Goal: Task Accomplishment & Management: Manage account settings

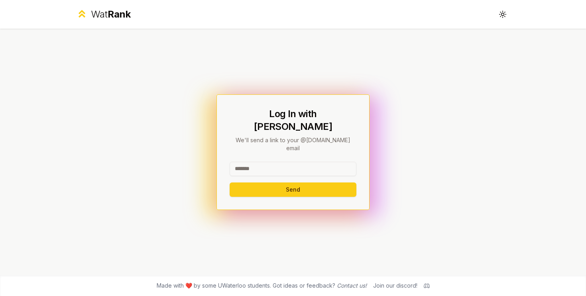
click at [253, 162] on input at bounding box center [293, 169] width 127 height 14
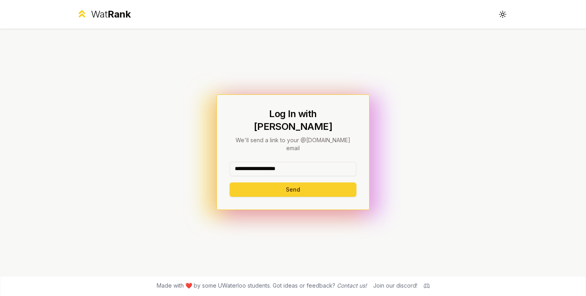
click at [230, 183] on button "Send" at bounding box center [293, 190] width 127 height 14
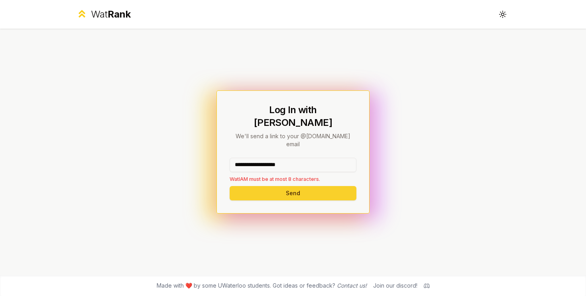
click at [284, 186] on button "Send" at bounding box center [293, 193] width 127 height 14
drag, startPoint x: 311, startPoint y: 156, endPoint x: 264, endPoint y: 154, distance: 47.9
click at [264, 158] on input "**********" at bounding box center [293, 165] width 127 height 14
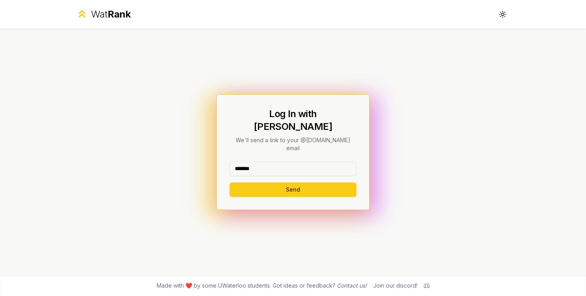
type input "*******"
click at [257, 183] on button "Send" at bounding box center [293, 190] width 127 height 14
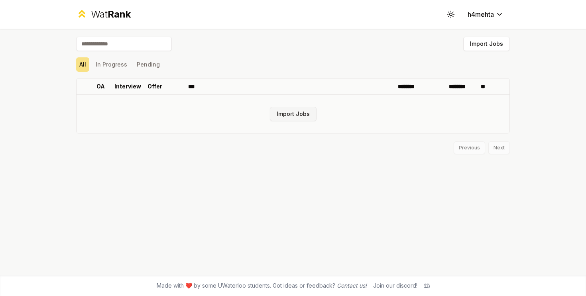
click at [282, 112] on button "Import Jobs" at bounding box center [293, 114] width 47 height 14
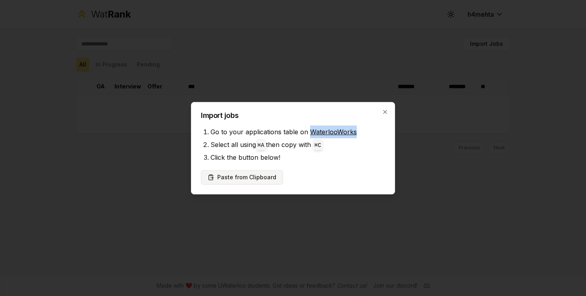
click at [248, 179] on button "Paste from Clipboard" at bounding box center [242, 177] width 82 height 14
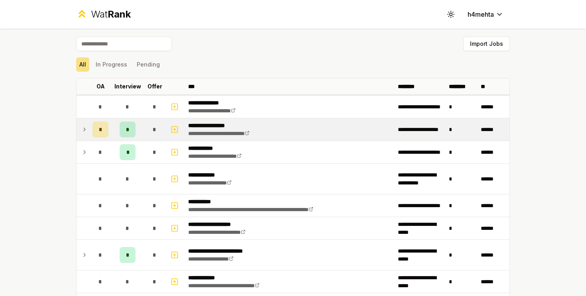
click at [125, 129] on div "*" at bounding box center [128, 130] width 16 height 16
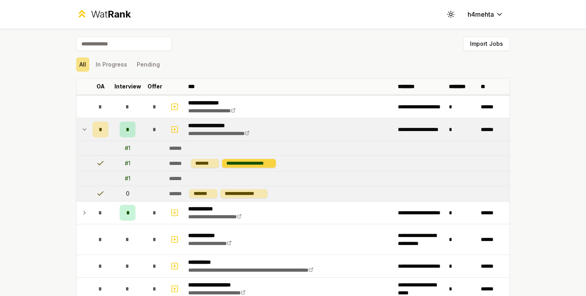
click at [241, 162] on div "**********" at bounding box center [249, 163] width 54 height 9
click at [86, 127] on icon at bounding box center [84, 130] width 6 height 10
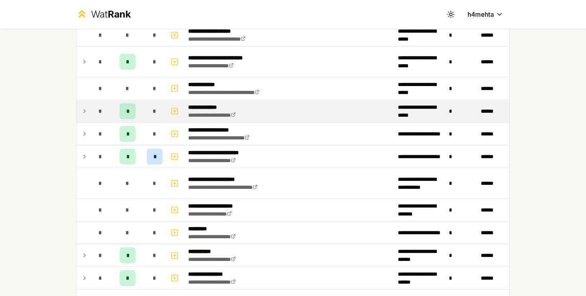
scroll to position [194, 0]
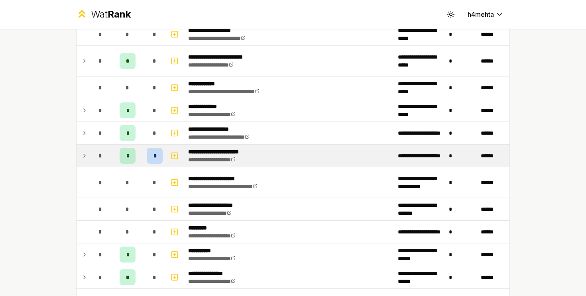
click at [83, 158] on icon at bounding box center [84, 156] width 6 height 10
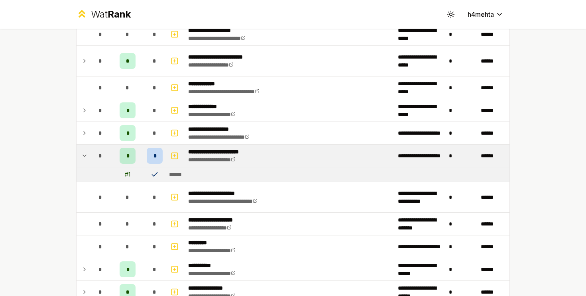
click at [83, 158] on icon at bounding box center [84, 156] width 6 height 10
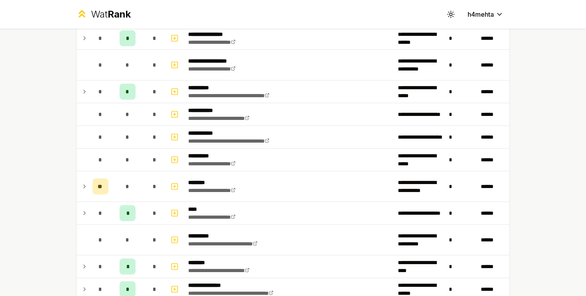
scroll to position [448, 0]
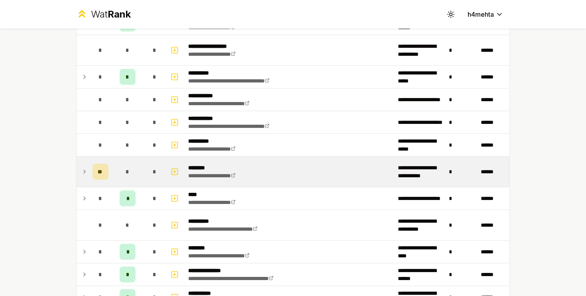
click at [81, 175] on icon at bounding box center [84, 172] width 6 height 10
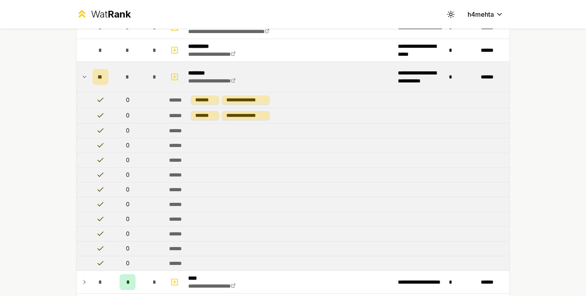
scroll to position [543, 0]
click at [87, 73] on icon at bounding box center [84, 78] width 6 height 10
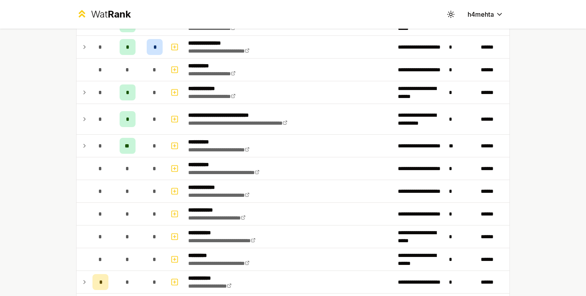
scroll to position [813, 0]
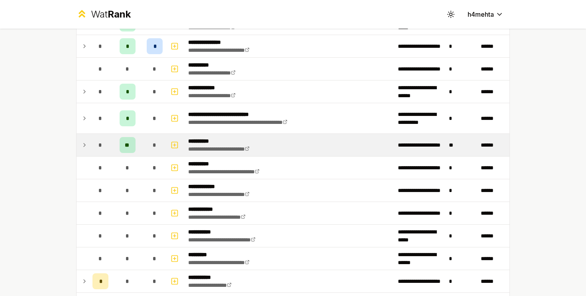
click at [89, 143] on td "*" at bounding box center [100, 145] width 22 height 22
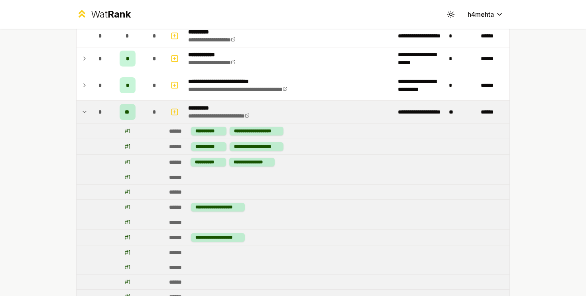
scroll to position [914, 0]
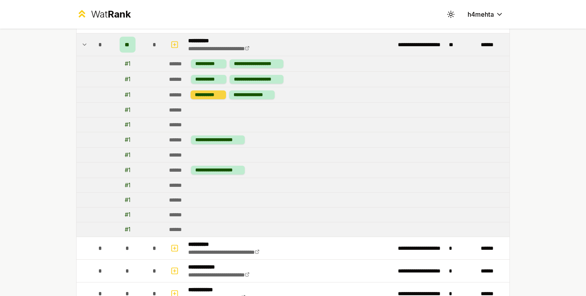
click at [215, 95] on div "**********" at bounding box center [208, 95] width 35 height 9
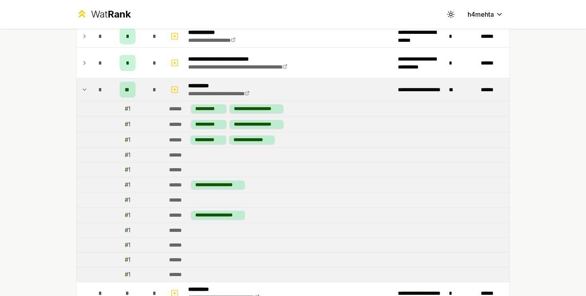
scroll to position [853, 0]
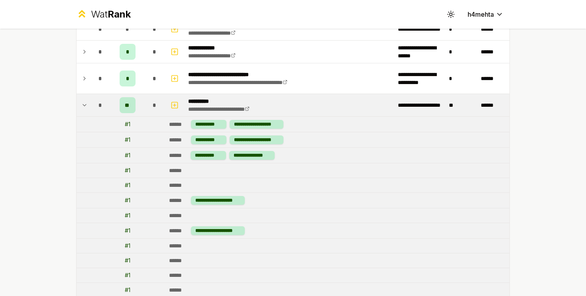
click at [81, 103] on icon at bounding box center [84, 106] width 6 height 10
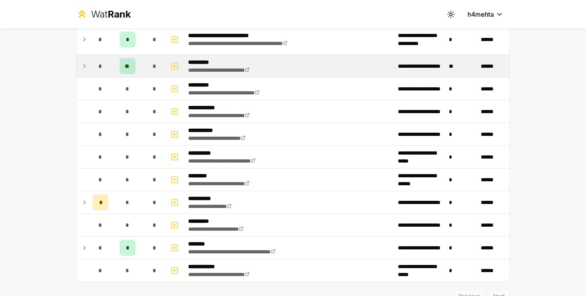
scroll to position [928, 0]
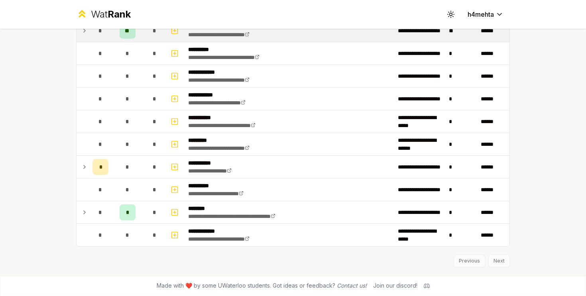
click at [493, 259] on div "Previous Next" at bounding box center [293, 257] width 434 height 21
click at [493, 263] on div "Previous Next" at bounding box center [293, 257] width 434 height 21
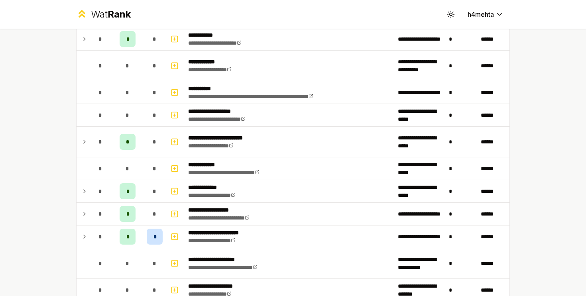
scroll to position [114, 0]
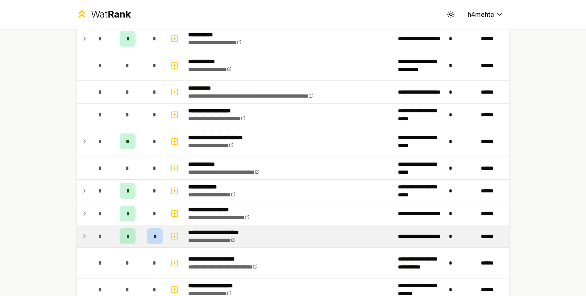
click at [85, 231] on td at bounding box center [83, 236] width 13 height 22
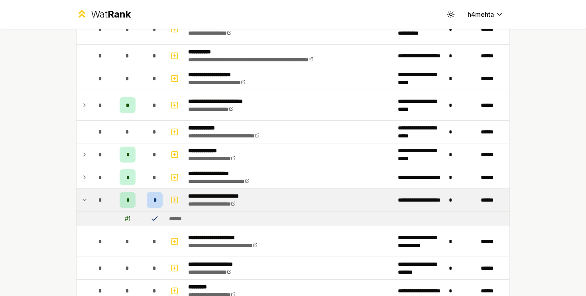
scroll to position [152, 0]
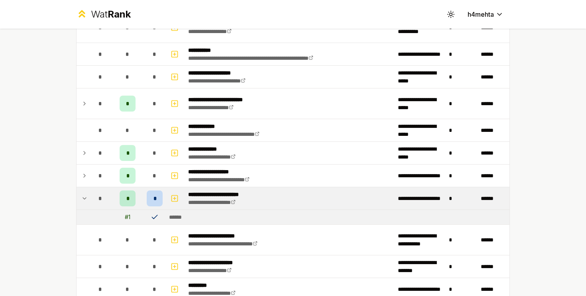
click at [154, 199] on span "*" at bounding box center [155, 199] width 2 height 8
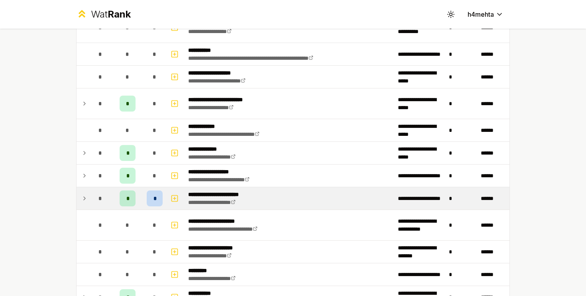
click at [154, 199] on span "*" at bounding box center [155, 199] width 2 height 8
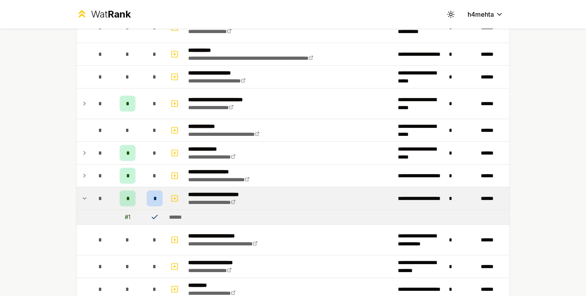
click at [154, 217] on icon at bounding box center [155, 217] width 8 height 8
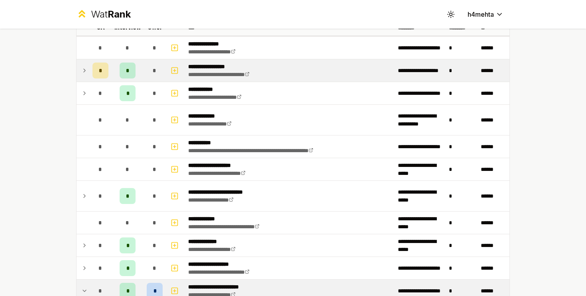
scroll to position [72, 0]
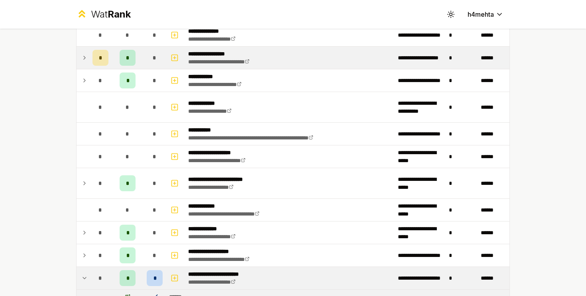
click at [80, 56] on td at bounding box center [83, 58] width 13 height 22
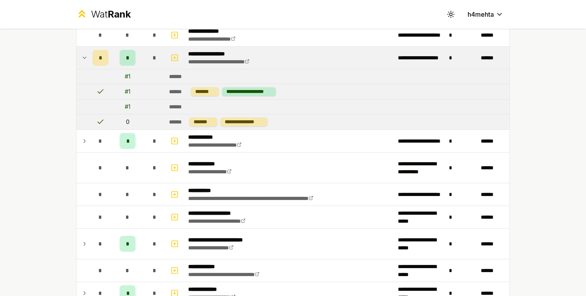
click at [79, 56] on td at bounding box center [83, 58] width 13 height 22
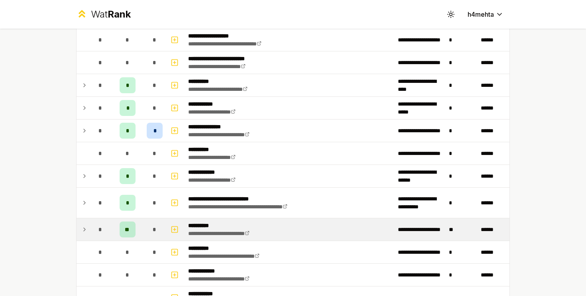
scroll to position [749, 0]
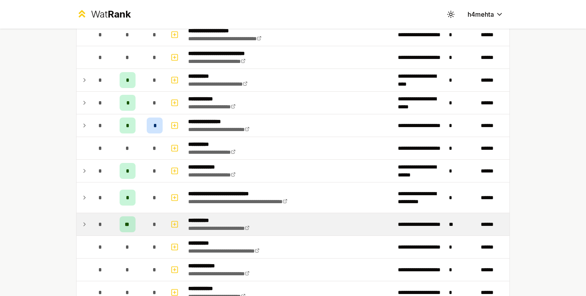
click at [93, 225] on div "*" at bounding box center [101, 225] width 16 height 16
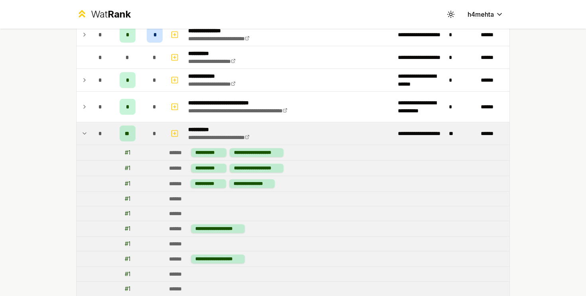
scroll to position [840, 0]
click at [231, 184] on div "**********" at bounding box center [251, 183] width 45 height 9
click at [250, 138] on icon at bounding box center [247, 136] width 5 height 5
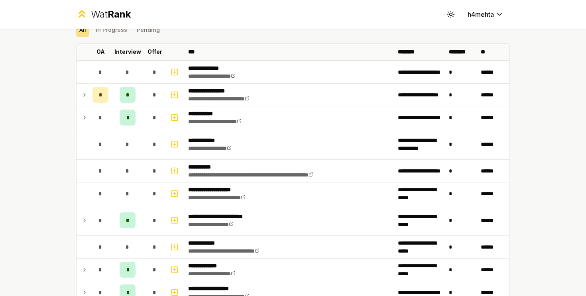
scroll to position [0, 0]
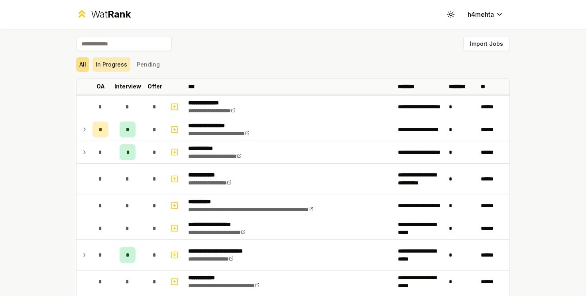
click at [117, 61] on button "In Progress" at bounding box center [112, 64] width 38 height 14
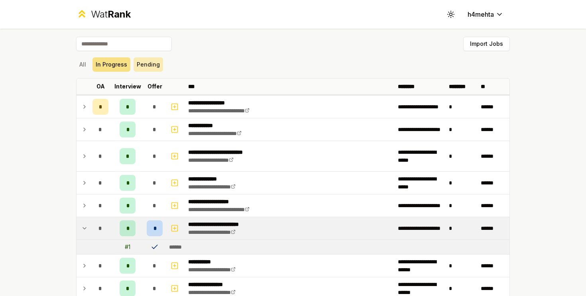
click at [145, 64] on button "Pending" at bounding box center [149, 64] width 30 height 14
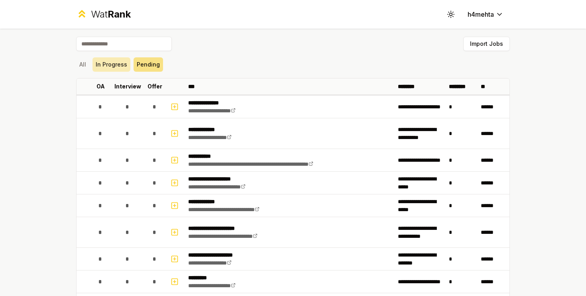
click at [123, 64] on button "In Progress" at bounding box center [112, 64] width 38 height 14
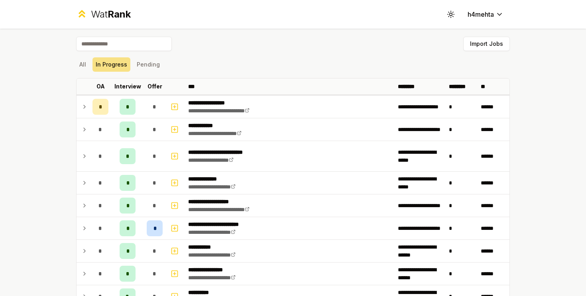
click at [122, 46] on input at bounding box center [124, 44] width 96 height 14
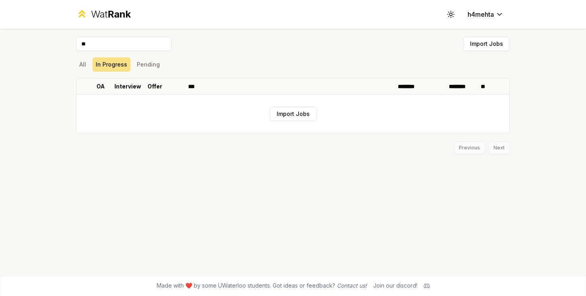
type input "*"
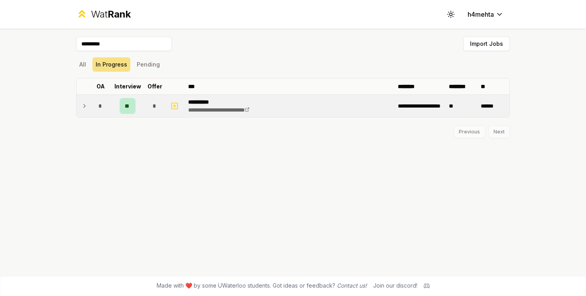
type input "*********"
click at [128, 104] on span "**" at bounding box center [128, 106] width 6 height 8
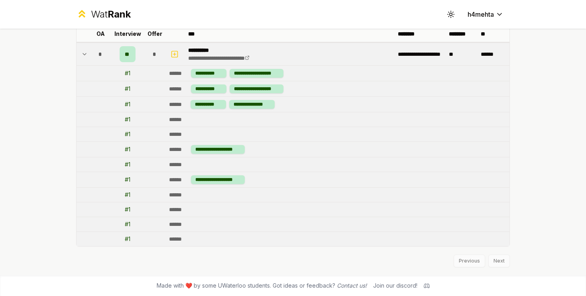
scroll to position [32, 0]
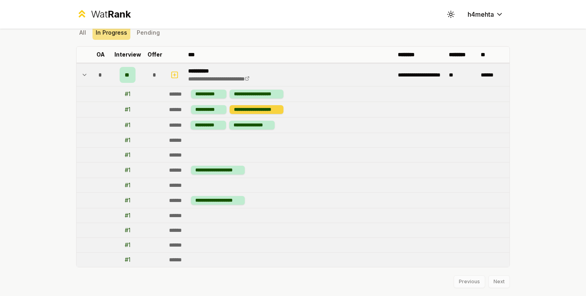
click at [243, 107] on div "**********" at bounding box center [257, 109] width 54 height 9
click at [223, 105] on div "**********" at bounding box center [208, 109] width 35 height 9
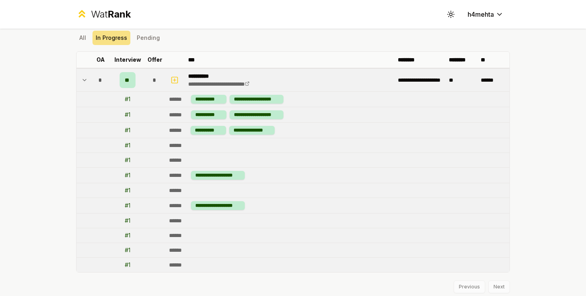
scroll to position [28, 0]
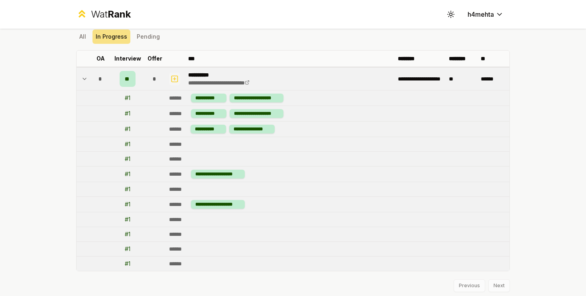
click at [173, 80] on icon "button" at bounding box center [175, 79] width 8 height 10
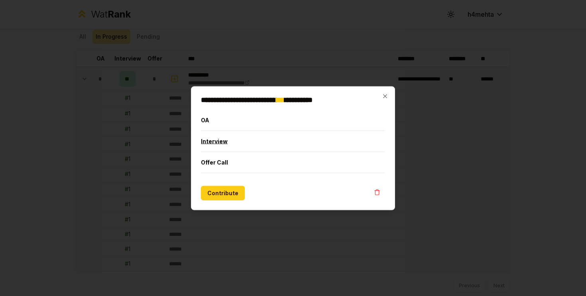
click at [250, 140] on button "Interview" at bounding box center [293, 141] width 184 height 21
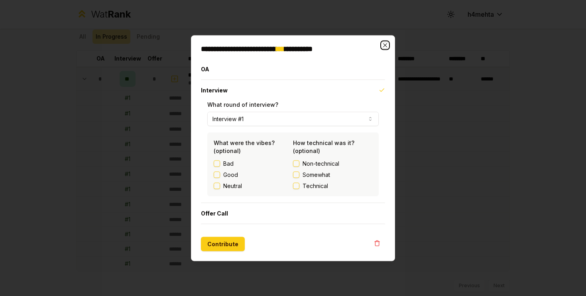
click at [387, 43] on icon "button" at bounding box center [385, 45] width 6 height 6
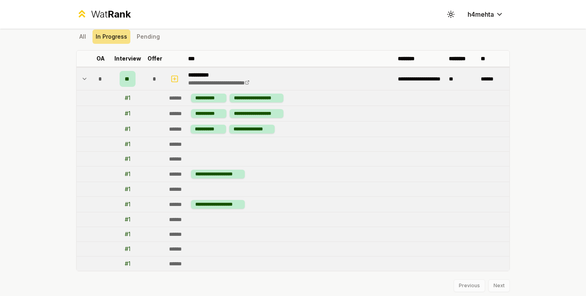
scroll to position [0, 0]
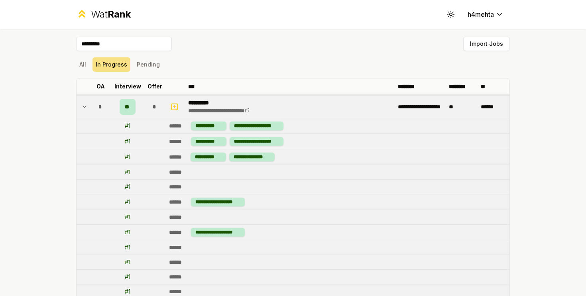
click at [90, 67] on div "All In Progress Pending" at bounding box center [293, 64] width 434 height 14
click at [89, 67] on button "All" at bounding box center [82, 64] width 13 height 14
click at [87, 67] on button "All" at bounding box center [82, 64] width 13 height 14
click at [116, 71] on button "In Progress" at bounding box center [112, 64] width 38 height 14
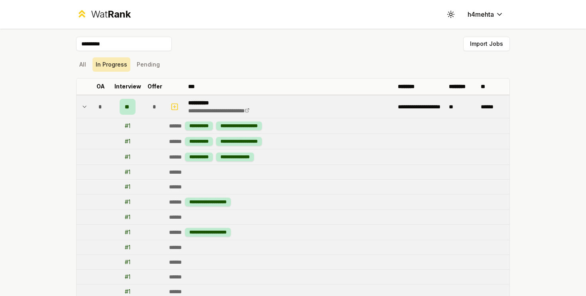
click at [116, 66] on button "In Progress" at bounding box center [112, 64] width 38 height 14
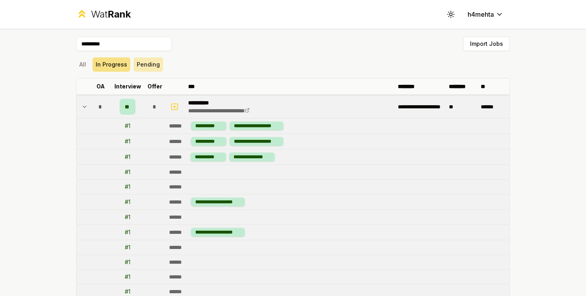
click at [148, 66] on button "Pending" at bounding box center [149, 64] width 30 height 14
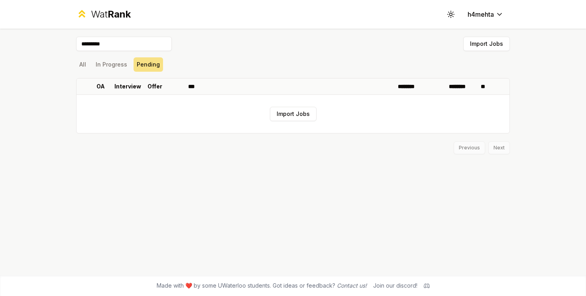
click at [130, 43] on input "*********" at bounding box center [124, 44] width 96 height 14
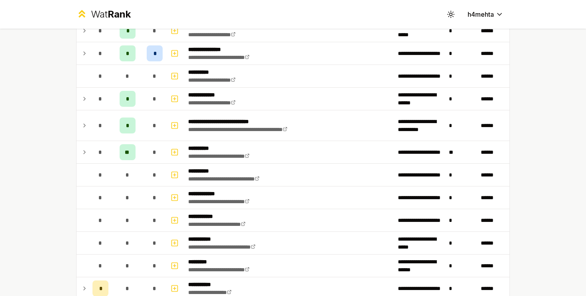
scroll to position [802, 0]
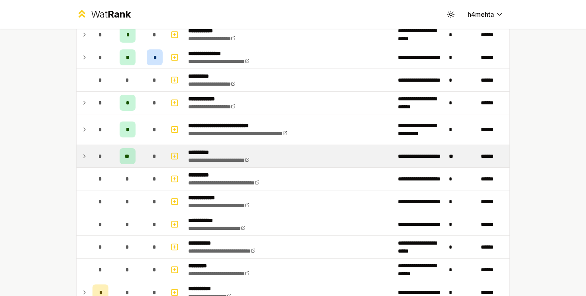
click at [131, 157] on div "**" at bounding box center [128, 156] width 16 height 16
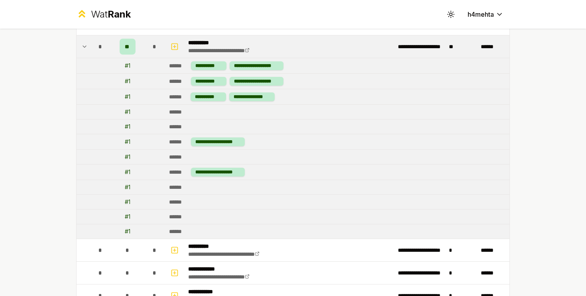
scroll to position [911, 0]
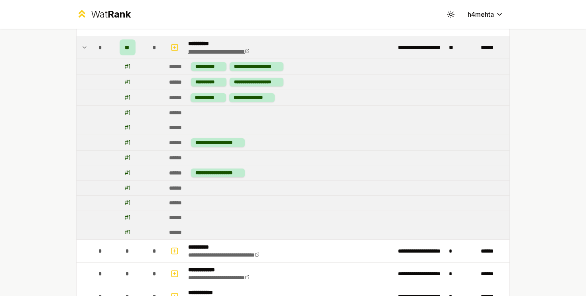
click at [250, 51] on icon at bounding box center [247, 51] width 5 height 5
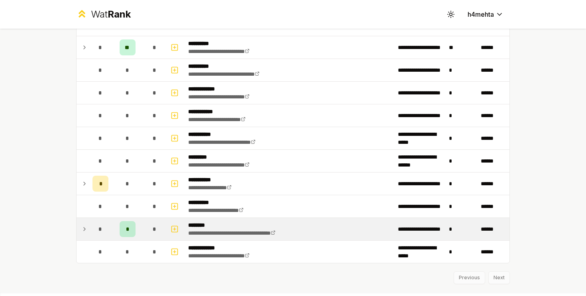
click at [310, 221] on td "**********" at bounding box center [290, 229] width 210 height 22
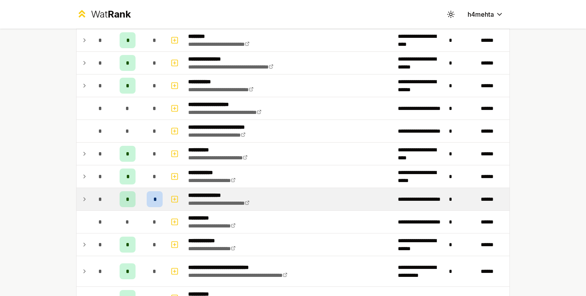
click at [290, 206] on td "**********" at bounding box center [290, 199] width 210 height 22
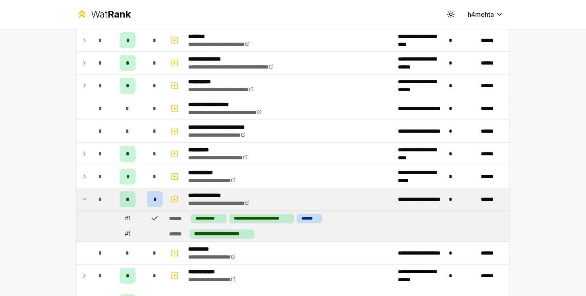
scroll to position [691, 0]
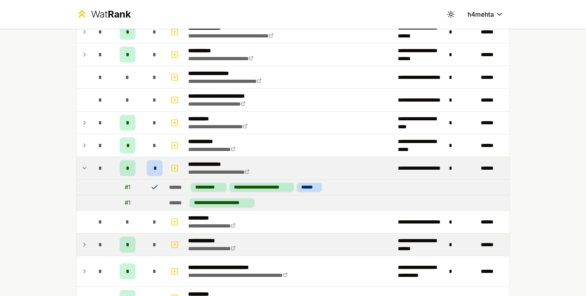
click at [284, 242] on td "**********" at bounding box center [290, 245] width 210 height 22
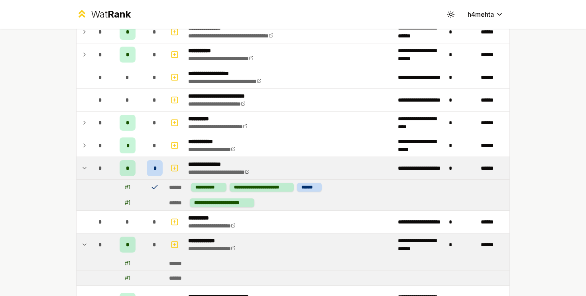
scroll to position [721, 0]
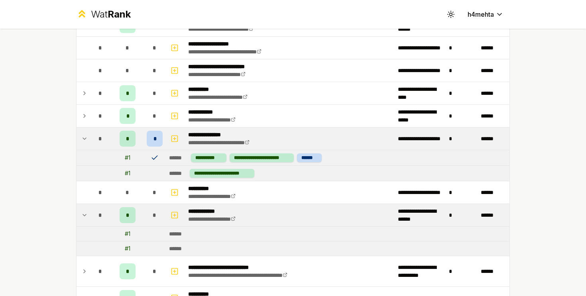
click at [86, 217] on icon at bounding box center [84, 216] width 6 height 10
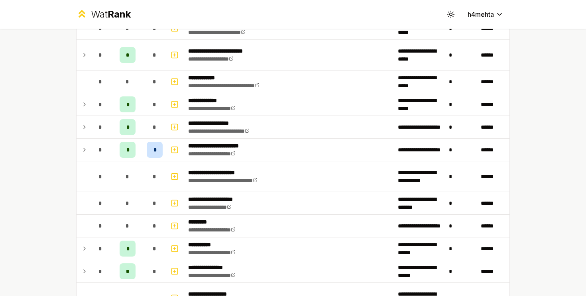
scroll to position [146, 0]
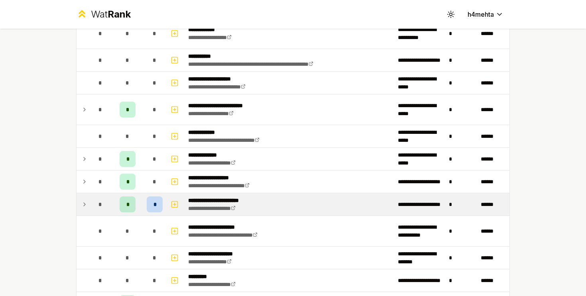
click at [88, 208] on td at bounding box center [83, 204] width 13 height 22
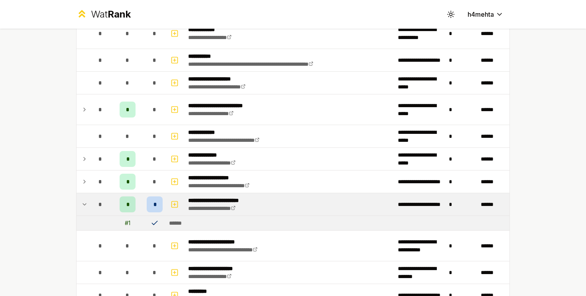
click at [154, 202] on span "*" at bounding box center [155, 205] width 2 height 8
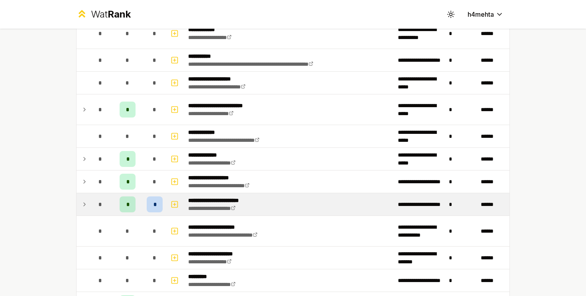
click at [154, 202] on span "*" at bounding box center [155, 205] width 2 height 8
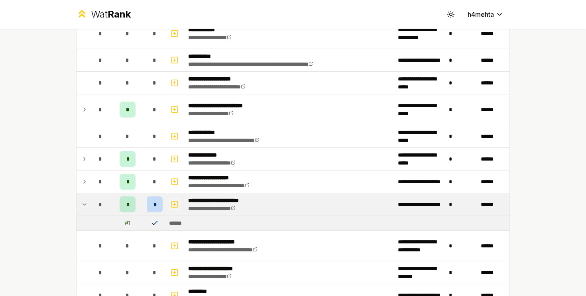
click at [177, 203] on icon "button" at bounding box center [175, 205] width 8 height 10
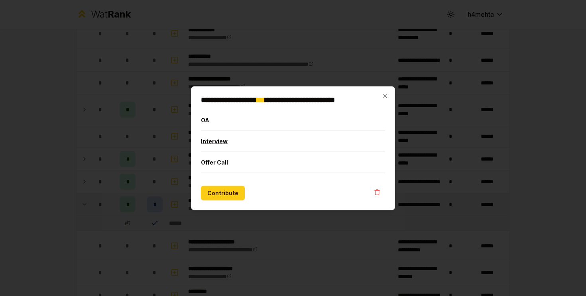
click at [224, 148] on button "Interview" at bounding box center [293, 141] width 184 height 21
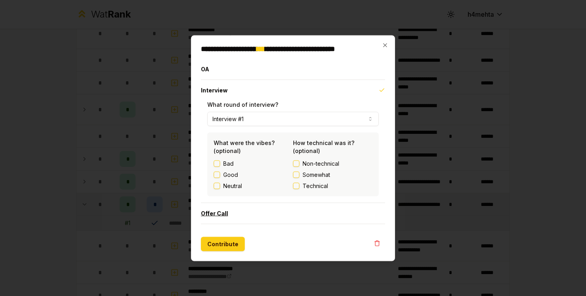
click at [224, 212] on button "Offer Call" at bounding box center [293, 213] width 184 height 21
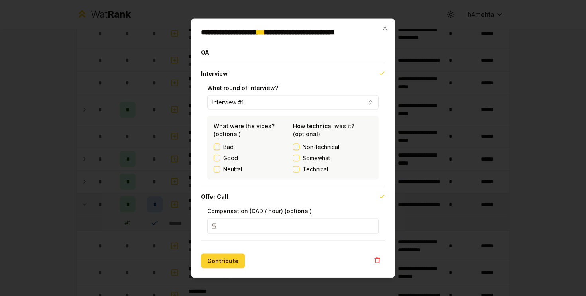
click at [229, 257] on button "Contribute" at bounding box center [223, 261] width 44 height 14
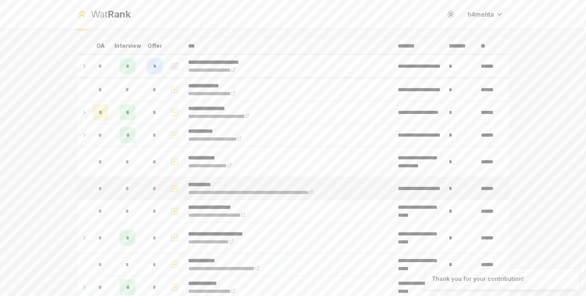
scroll to position [39, 0]
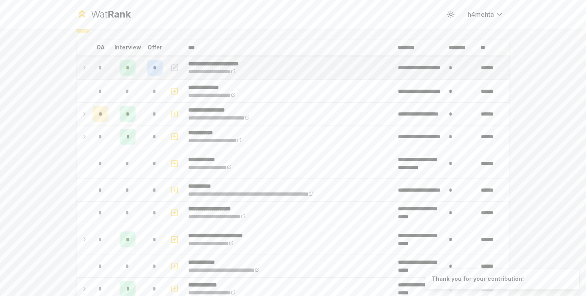
click at [83, 70] on icon at bounding box center [84, 68] width 6 height 10
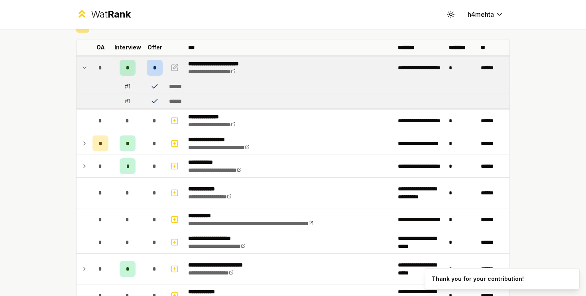
click at [154, 100] on icon at bounding box center [155, 101] width 8 height 8
click at [175, 70] on icon "button" at bounding box center [175, 68] width 8 height 10
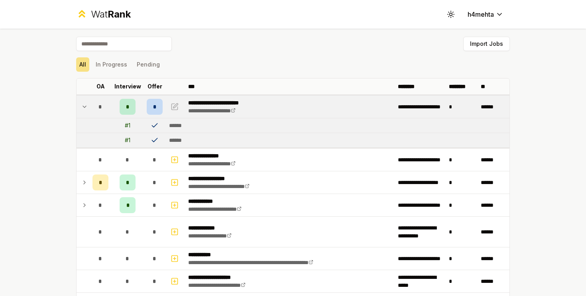
click at [159, 103] on div "*" at bounding box center [155, 107] width 16 height 16
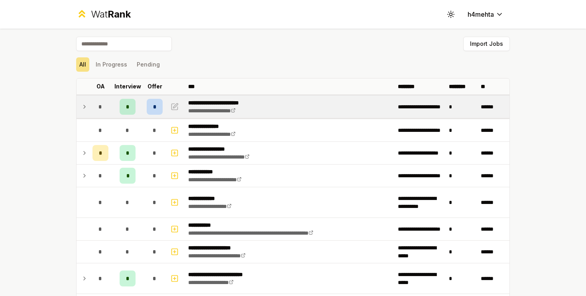
click at [159, 103] on div "*" at bounding box center [155, 107] width 16 height 16
click at [80, 104] on td at bounding box center [83, 107] width 13 height 22
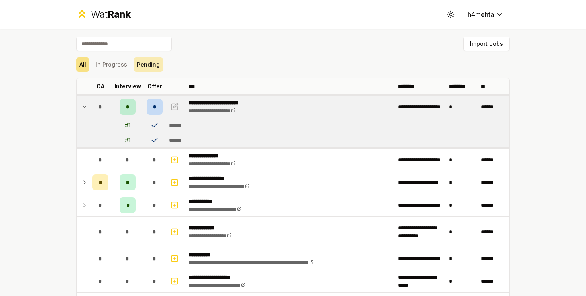
click at [142, 65] on button "Pending" at bounding box center [149, 64] width 30 height 14
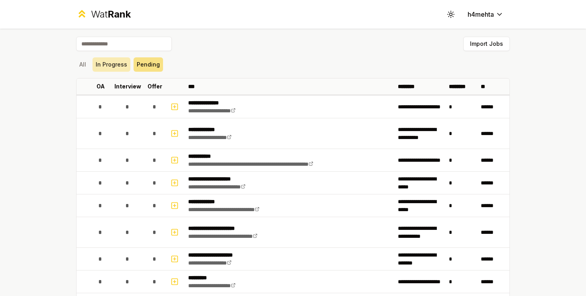
click at [117, 60] on button "In Progress" at bounding box center [112, 64] width 38 height 14
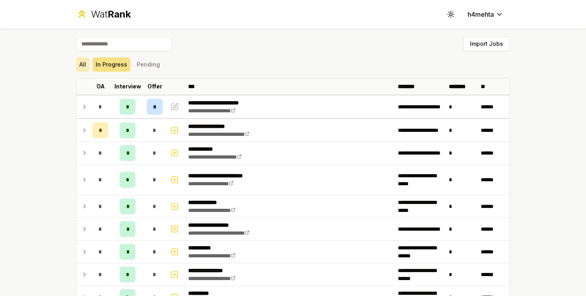
click at [79, 62] on button "All" at bounding box center [82, 64] width 13 height 14
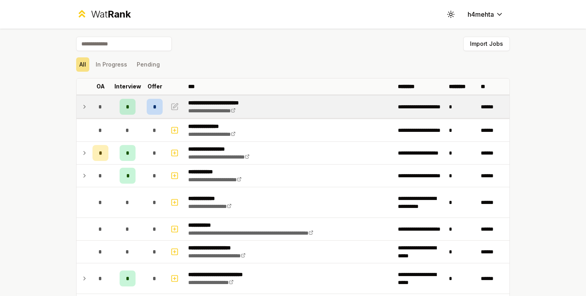
click at [87, 108] on icon at bounding box center [84, 107] width 6 height 10
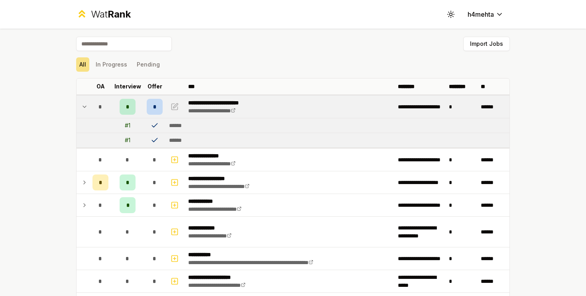
click at [154, 141] on icon at bounding box center [155, 140] width 8 height 8
click at [168, 126] on td "******" at bounding box center [338, 125] width 344 height 14
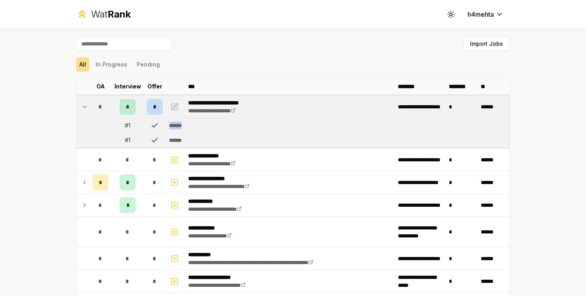
click at [168, 126] on td "******" at bounding box center [338, 125] width 344 height 14
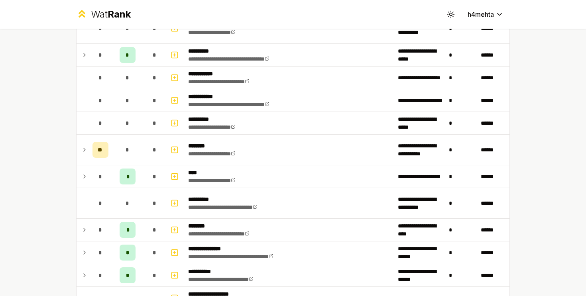
scroll to position [958, 0]
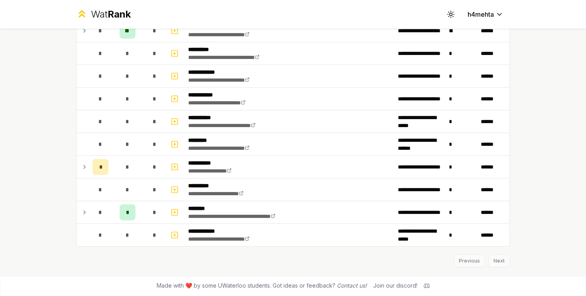
click at [495, 262] on div "Previous Next" at bounding box center [293, 257] width 434 height 21
click at [497, 262] on div "Previous Next" at bounding box center [293, 257] width 434 height 21
click at [473, 263] on div "Previous Next" at bounding box center [293, 257] width 434 height 21
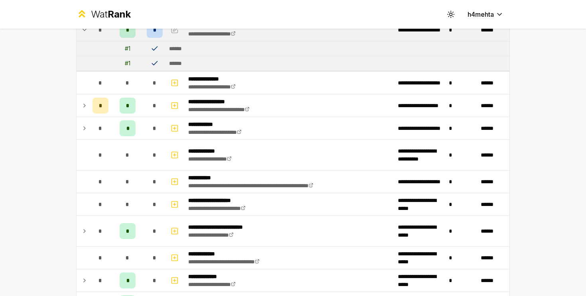
scroll to position [0, 0]
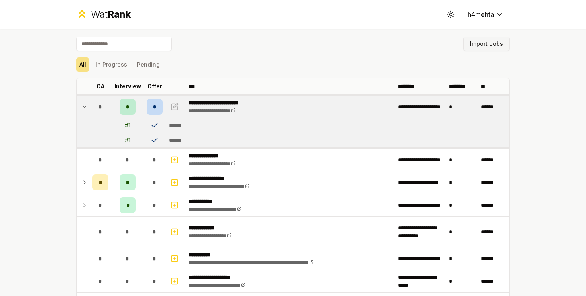
click at [493, 38] on button "Import Jobs" at bounding box center [486, 44] width 47 height 14
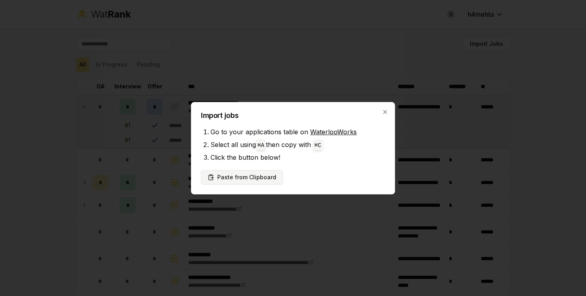
click at [259, 179] on button "Paste from Clipboard" at bounding box center [242, 177] width 82 height 14
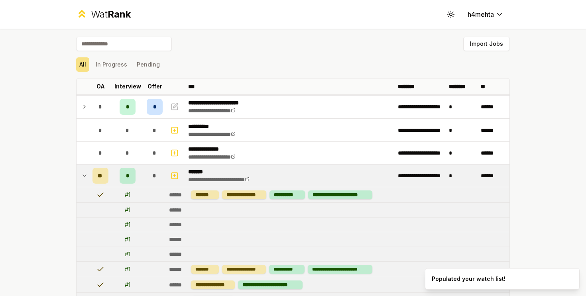
scroll to position [30, 0]
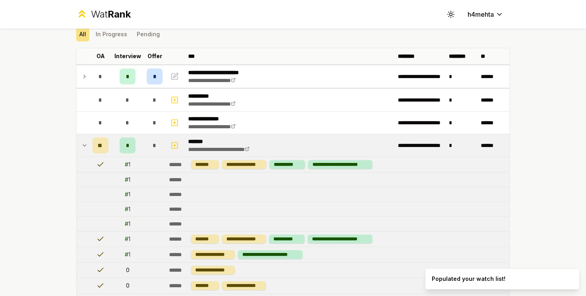
click at [245, 142] on p "*******" at bounding box center [228, 142] width 80 height 8
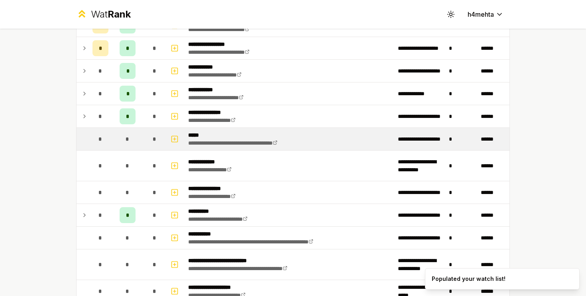
scroll to position [982, 0]
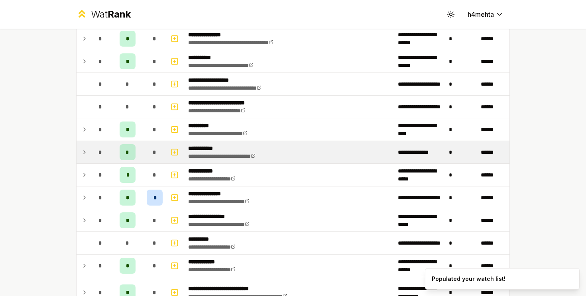
click at [88, 152] on td at bounding box center [83, 152] width 13 height 22
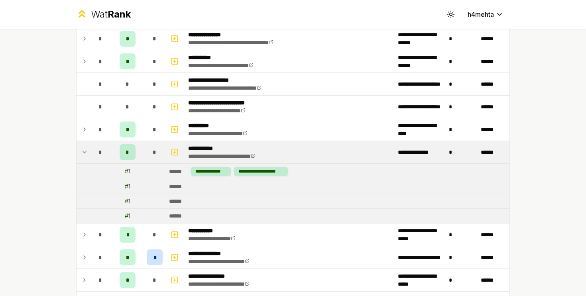
click at [61, 169] on div "**********" at bounding box center [293, 148] width 586 height 296
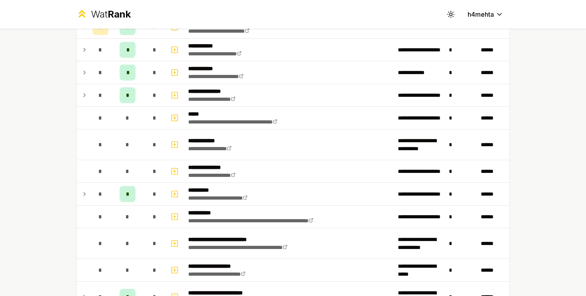
scroll to position [0, 0]
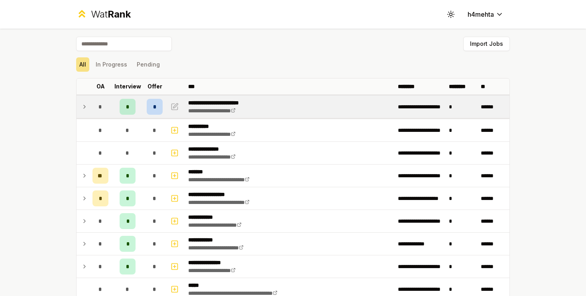
click at [85, 111] on icon at bounding box center [84, 107] width 6 height 10
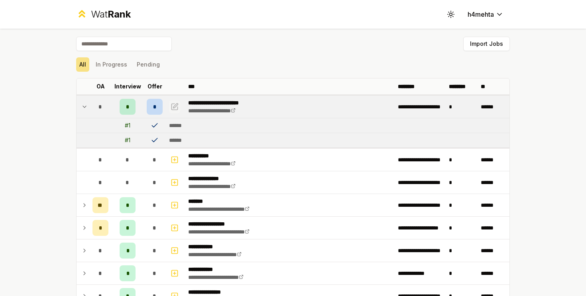
click at [173, 103] on icon "button" at bounding box center [175, 107] width 8 height 10
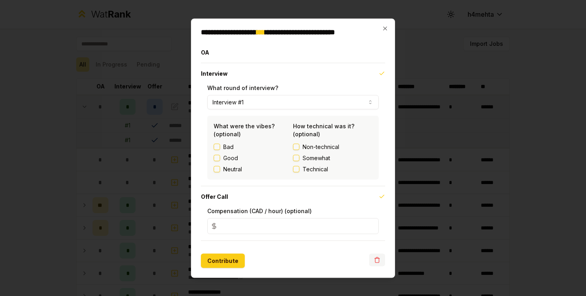
click at [370, 258] on button "button" at bounding box center [377, 260] width 16 height 13
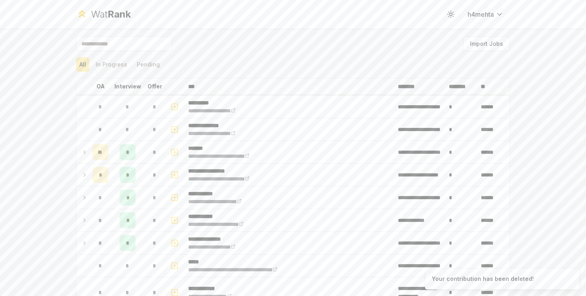
click at [119, 45] on input at bounding box center [124, 44] width 96 height 14
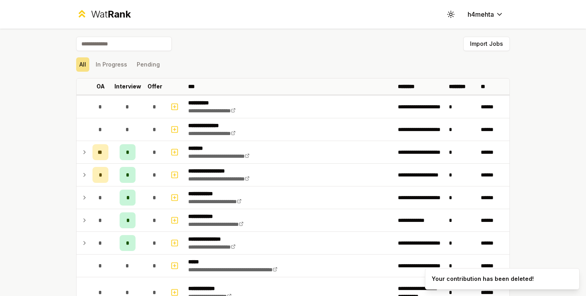
type input "*"
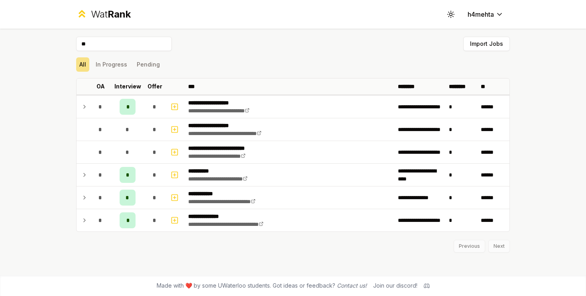
type input "*"
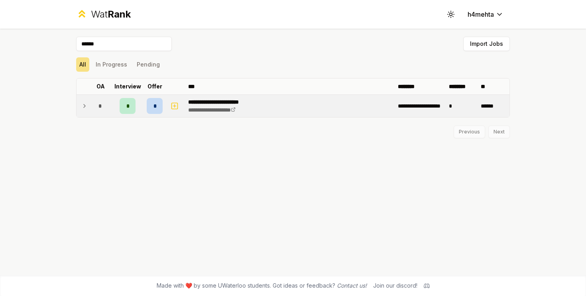
type input "******"
click at [85, 105] on icon at bounding box center [85, 105] width 2 height 3
click at [176, 106] on icon "button" at bounding box center [175, 107] width 8 height 10
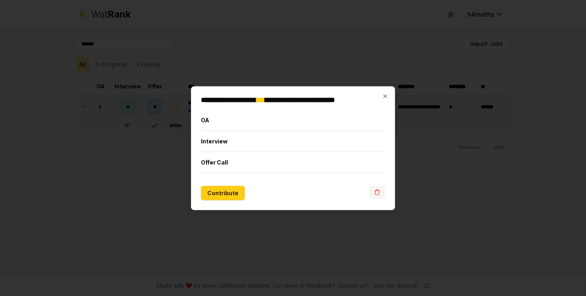
click at [380, 195] on icon "button" at bounding box center [377, 192] width 6 height 6
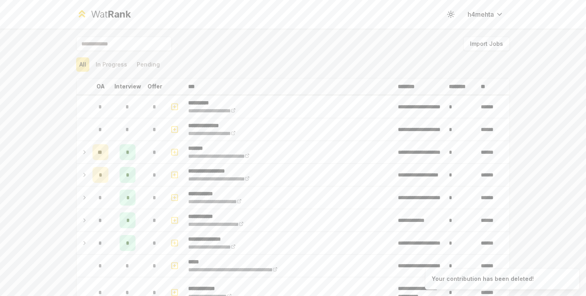
click at [136, 44] on input at bounding box center [124, 44] width 96 height 14
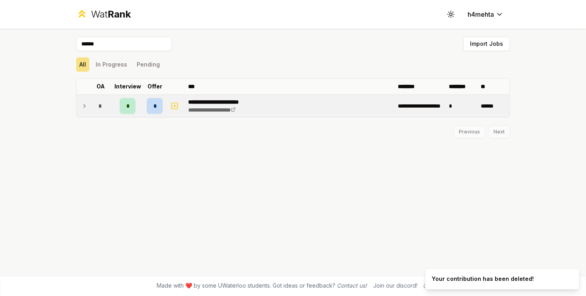
type input "******"
click at [89, 100] on td at bounding box center [83, 106] width 13 height 22
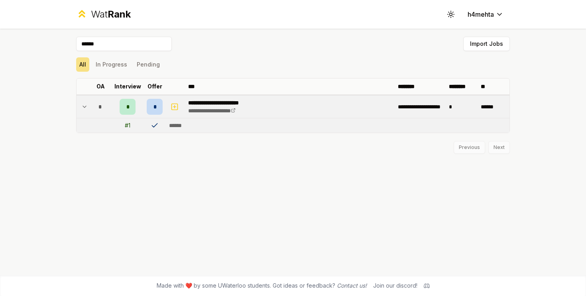
click at [115, 40] on input "******" at bounding box center [124, 44] width 96 height 14
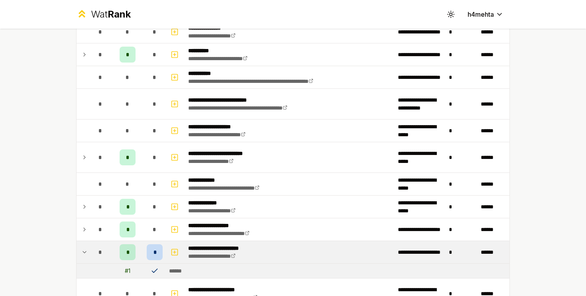
scroll to position [40, 0]
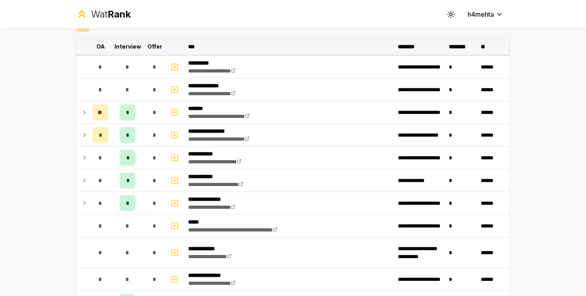
click at [154, 51] on th "Offer" at bounding box center [155, 47] width 22 height 16
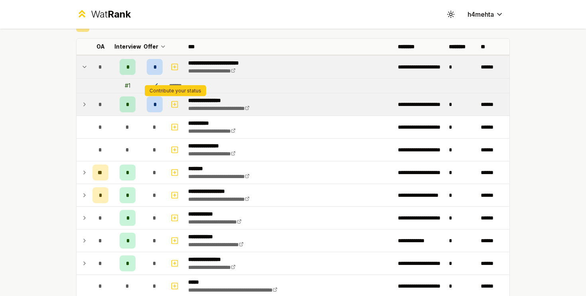
click at [180, 98] on button "button" at bounding box center [174, 104] width 11 height 13
click at [91, 103] on td "*" at bounding box center [100, 104] width 22 height 22
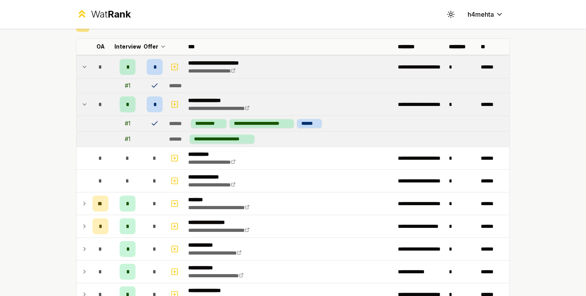
click at [91, 103] on td "*" at bounding box center [100, 104] width 22 height 22
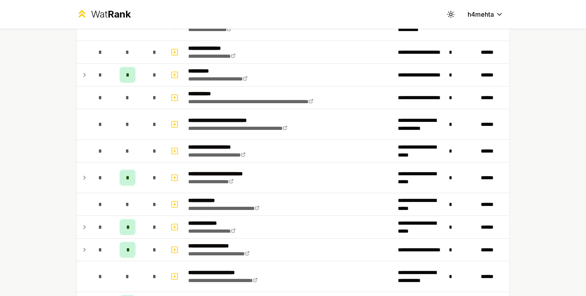
scroll to position [0, 0]
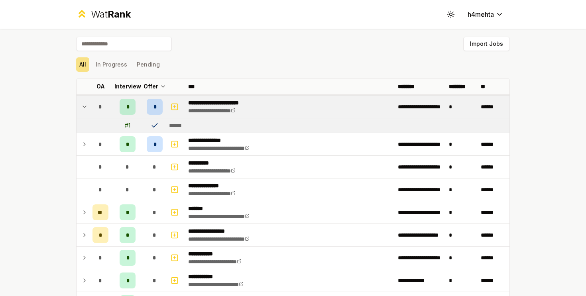
click at [104, 48] on input at bounding box center [124, 44] width 96 height 14
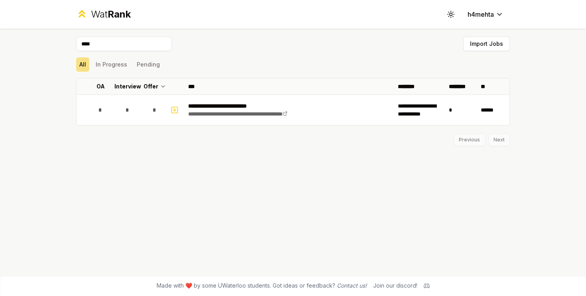
type input "*****"
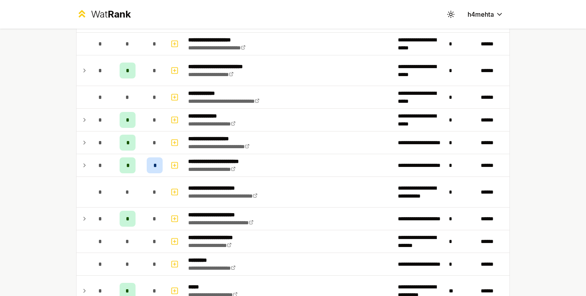
scroll to position [382, 0]
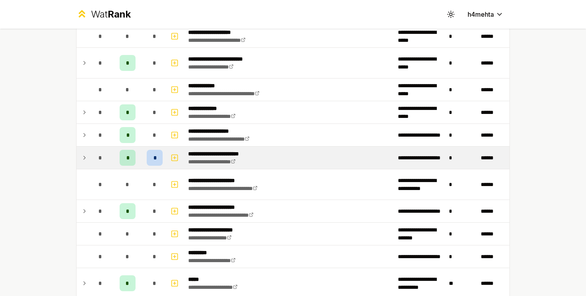
click at [163, 159] on td "*" at bounding box center [155, 158] width 22 height 22
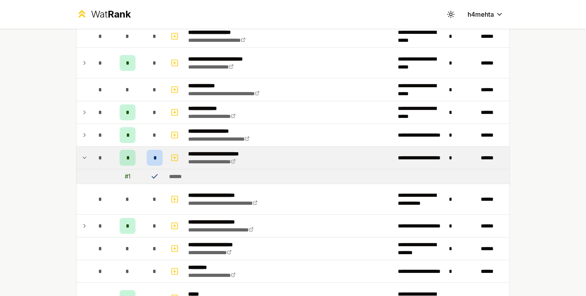
click at [157, 161] on div "*" at bounding box center [155, 158] width 16 height 16
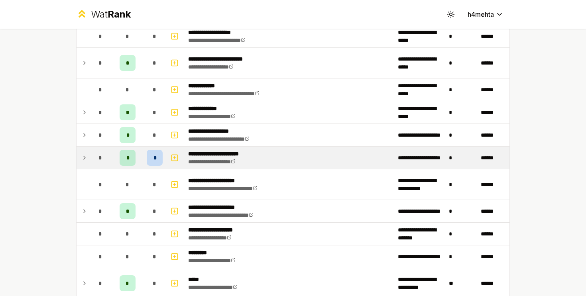
click at [157, 162] on div "*" at bounding box center [155, 158] width 16 height 16
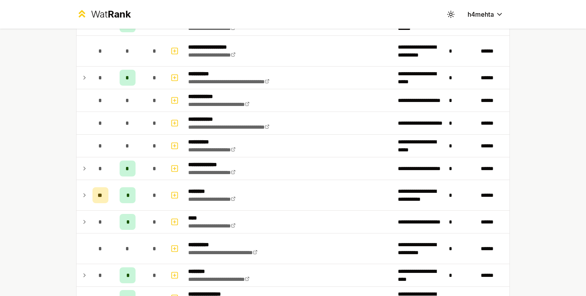
scroll to position [818, 0]
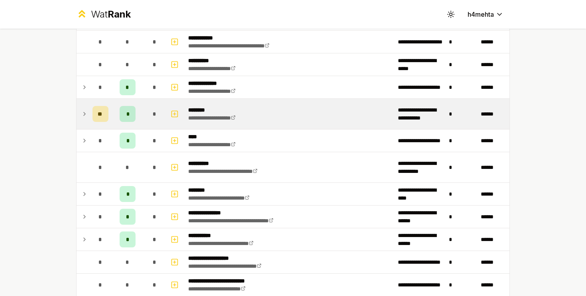
click at [82, 111] on icon at bounding box center [84, 114] width 6 height 10
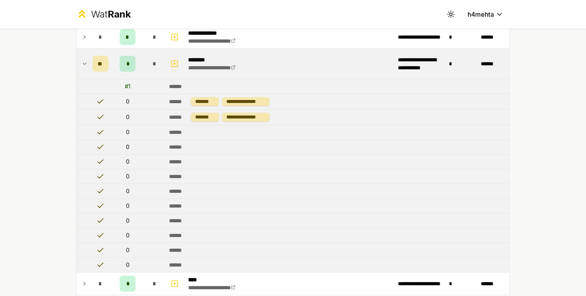
scroll to position [865, 0]
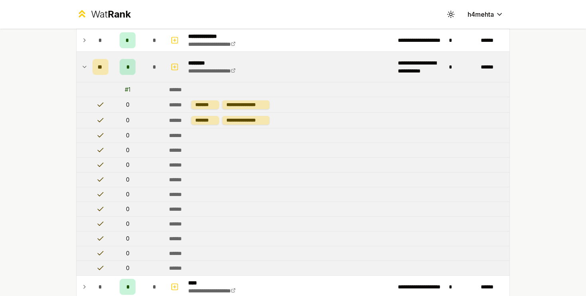
click at [86, 62] on icon at bounding box center [84, 67] width 6 height 10
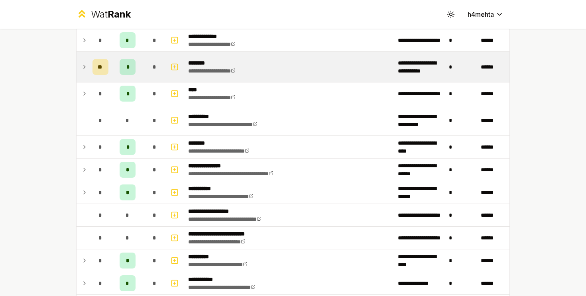
click at [85, 68] on icon at bounding box center [84, 67] width 6 height 10
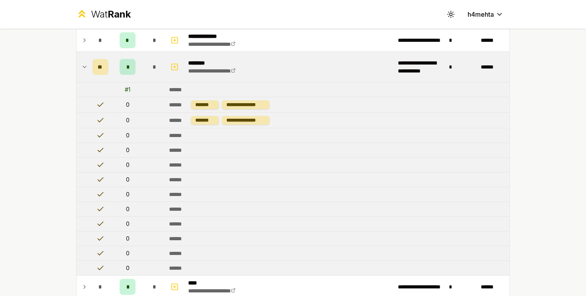
click at [126, 64] on span "*" at bounding box center [127, 67] width 2 height 8
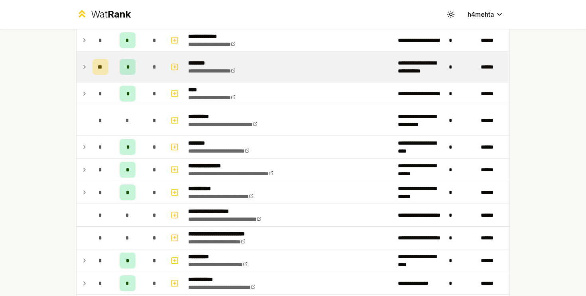
click at [112, 65] on td "*" at bounding box center [128, 67] width 32 height 30
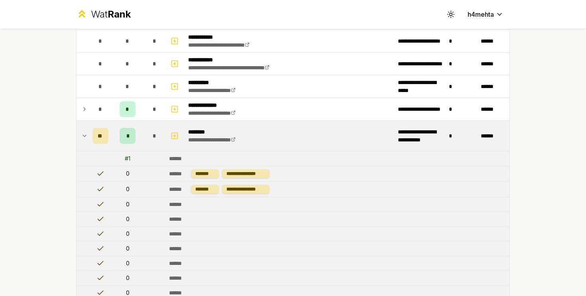
scroll to position [800, 0]
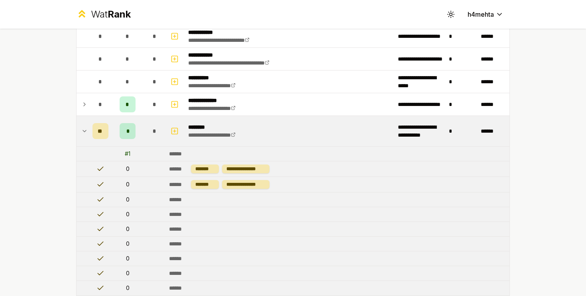
click at [85, 124] on td at bounding box center [83, 131] width 13 height 30
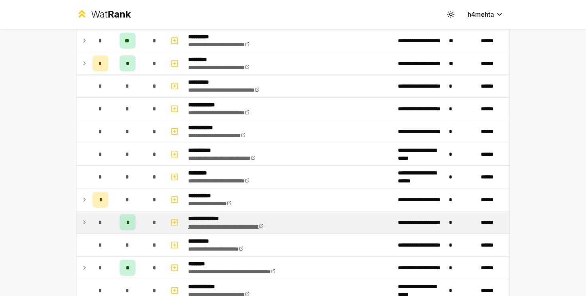
scroll to position [1353, 0]
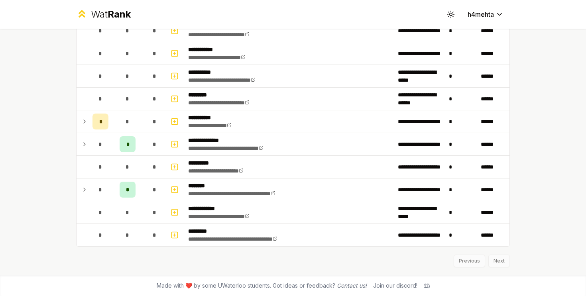
click at [495, 255] on div "Previous Next" at bounding box center [293, 257] width 434 height 21
click at [495, 258] on div "Previous Next" at bounding box center [293, 257] width 434 height 21
click at [495, 260] on div "Previous Next" at bounding box center [293, 257] width 434 height 21
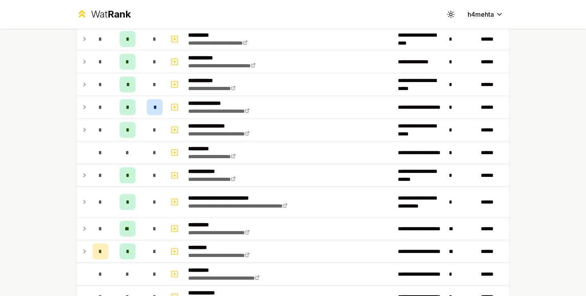
scroll to position [1084, 0]
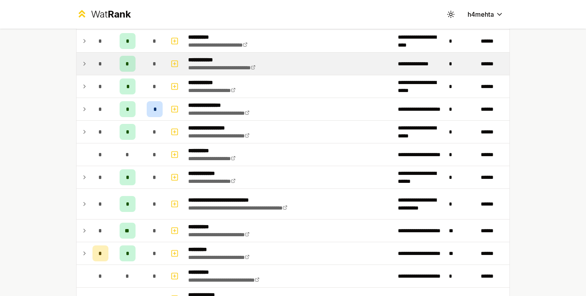
click at [94, 65] on div "*" at bounding box center [101, 64] width 16 height 16
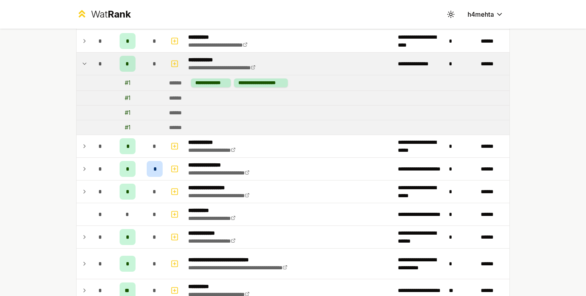
scroll to position [1058, 0]
